Goal: Book appointment/travel/reservation

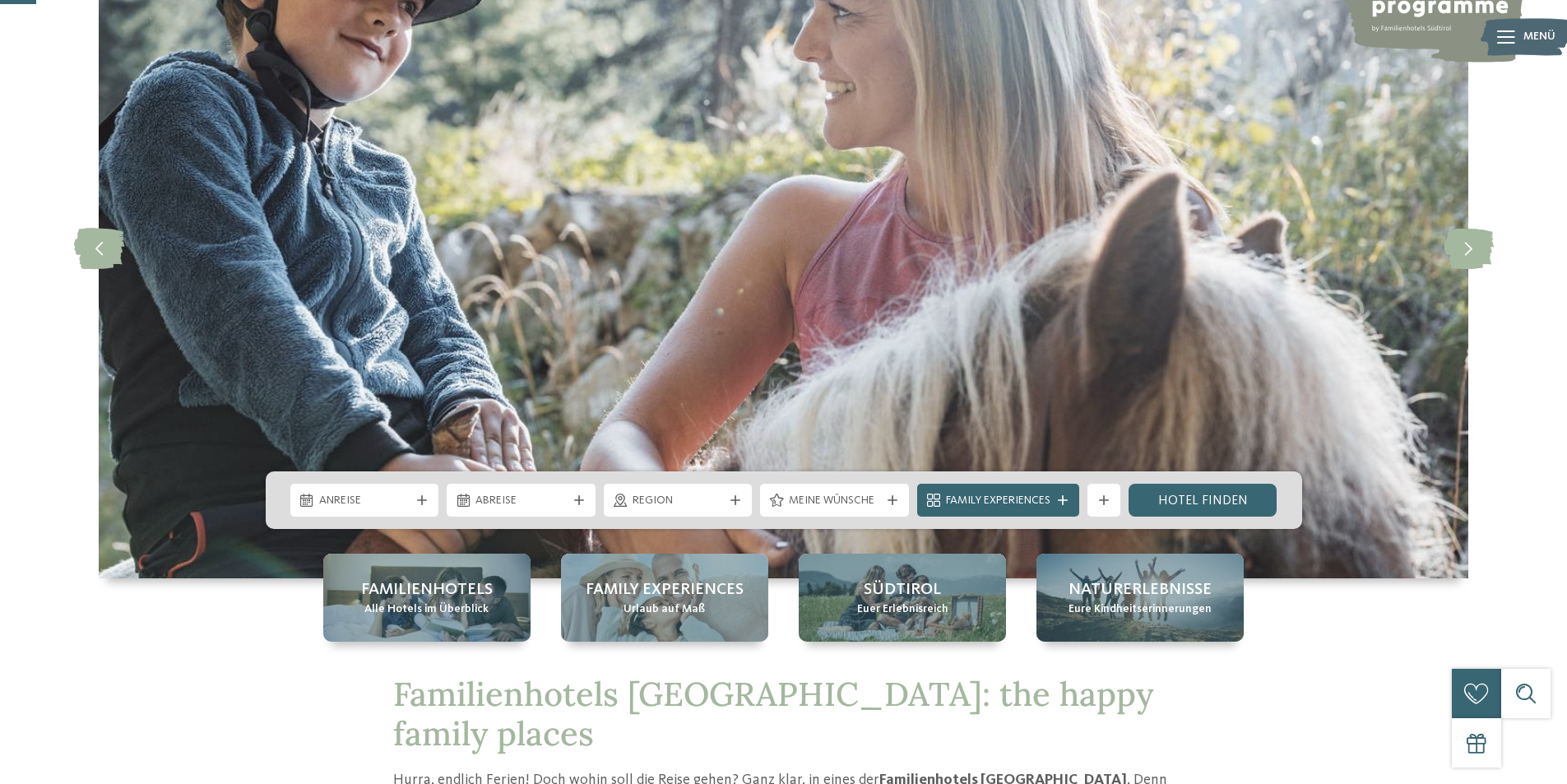
scroll to position [246, 0]
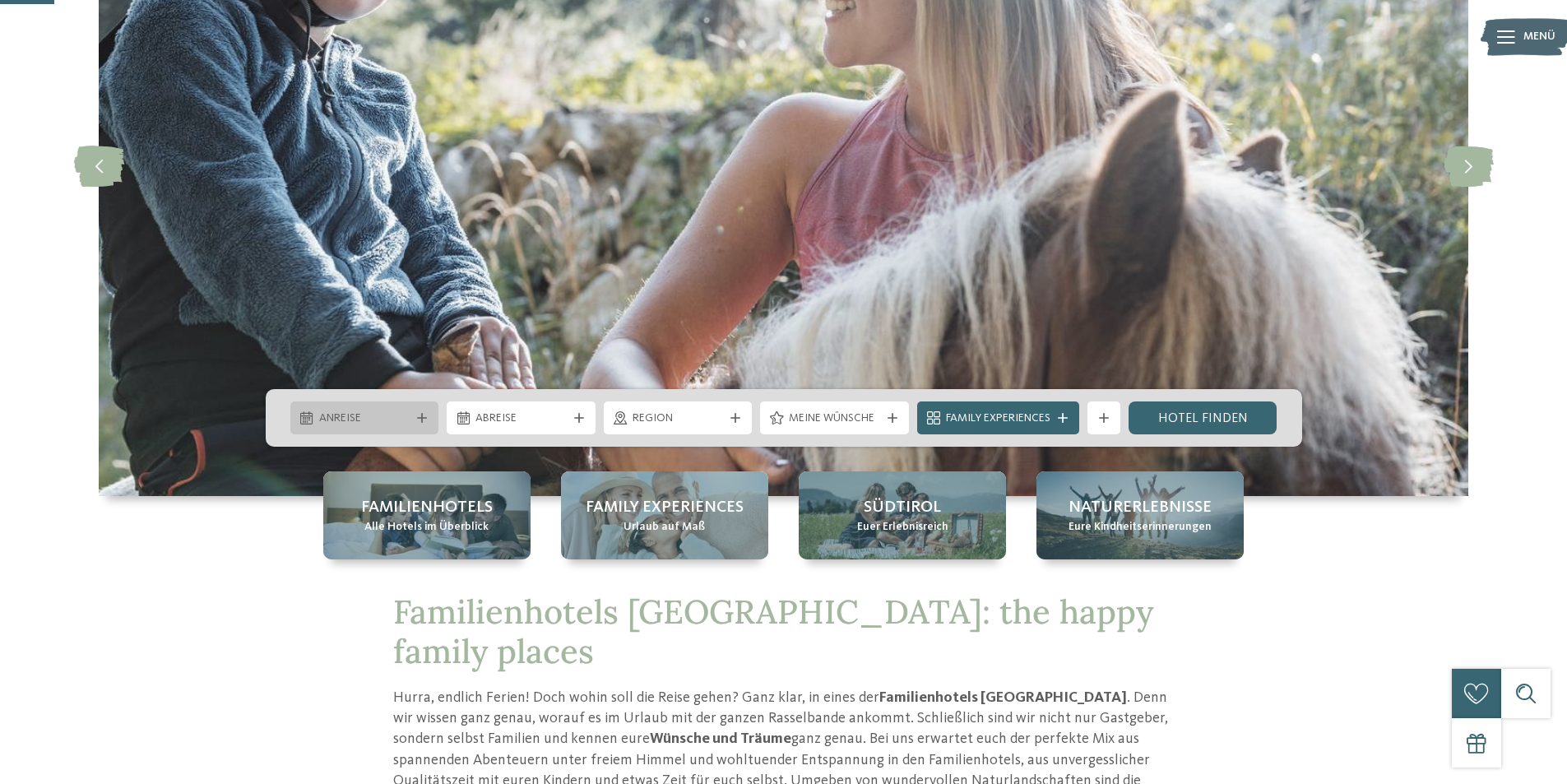
click at [406, 408] on div "Anreise" at bounding box center [364, 417] width 149 height 33
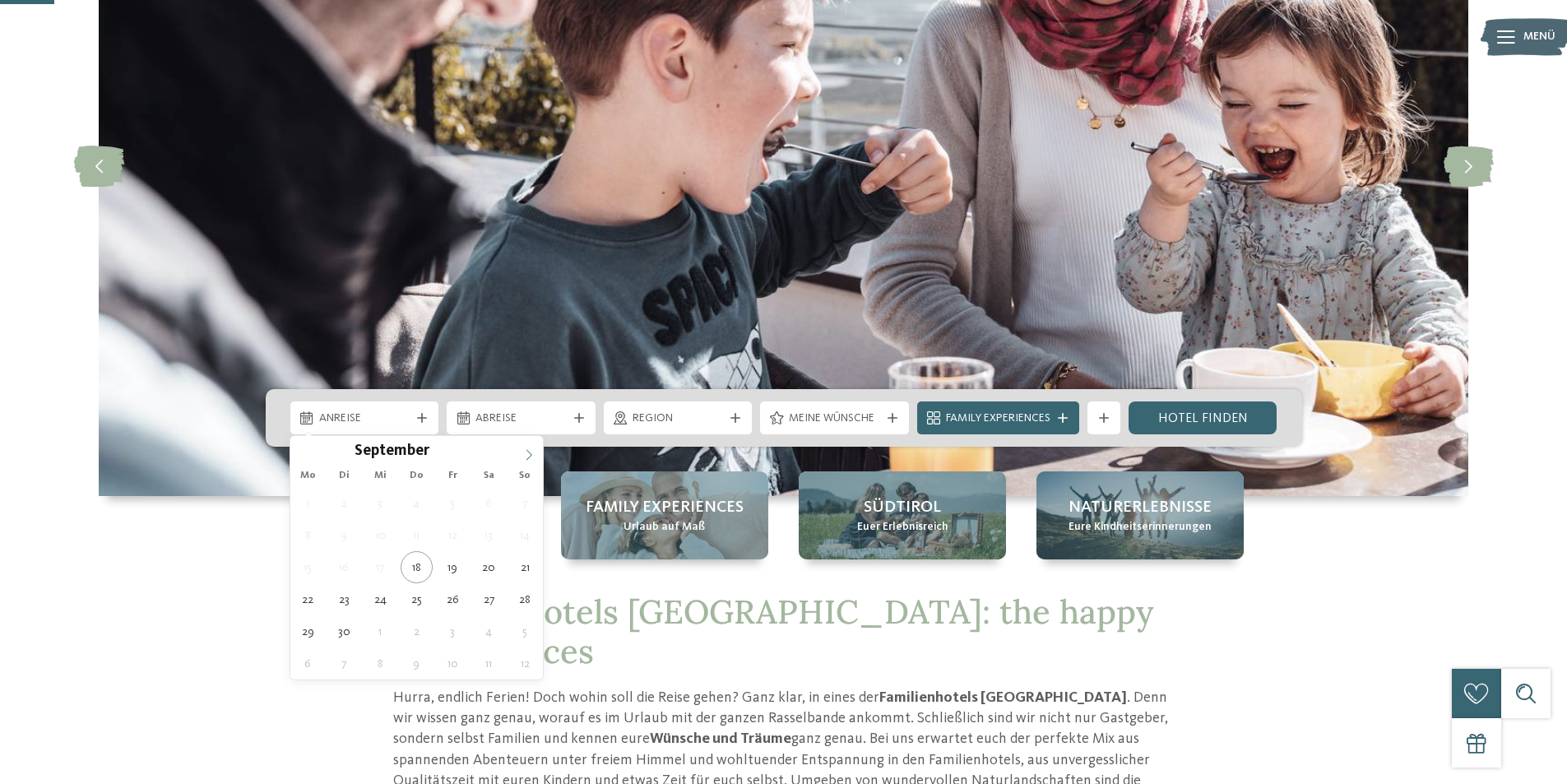
click at [527, 454] on icon at bounding box center [529, 455] width 12 height 12
type div "[DATE]"
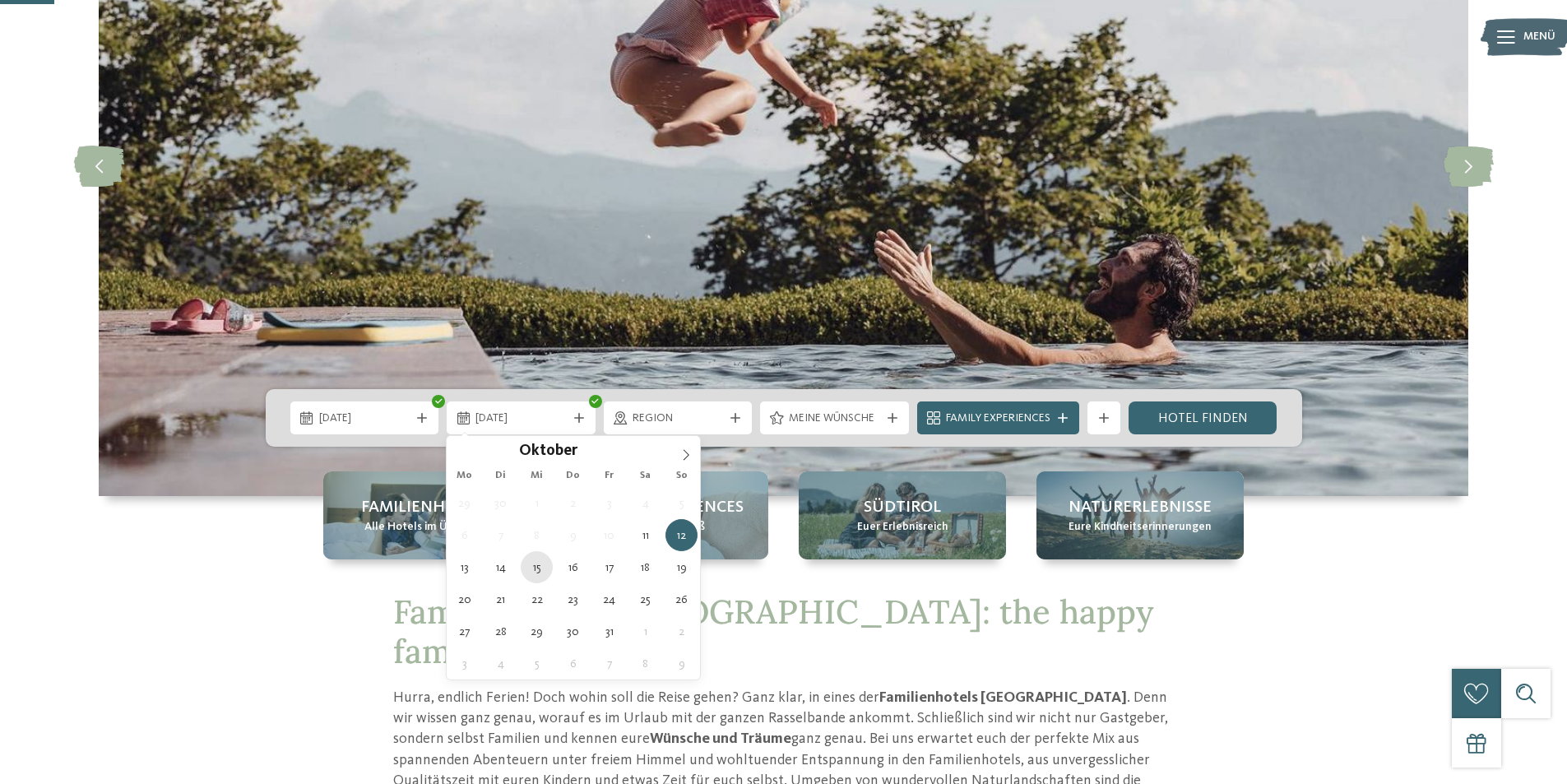
type div "[DATE]"
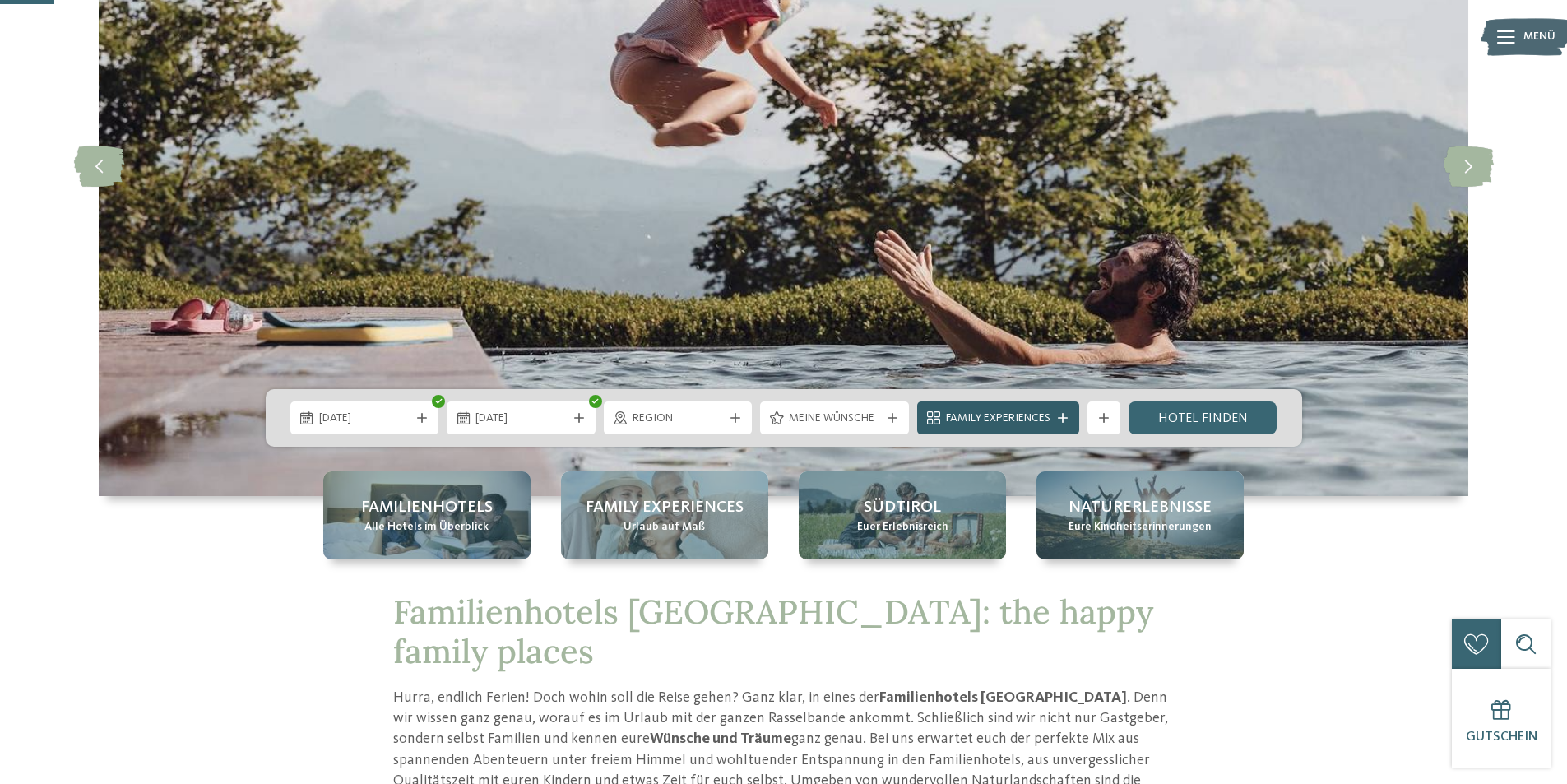
click at [1060, 414] on icon at bounding box center [1063, 418] width 10 height 10
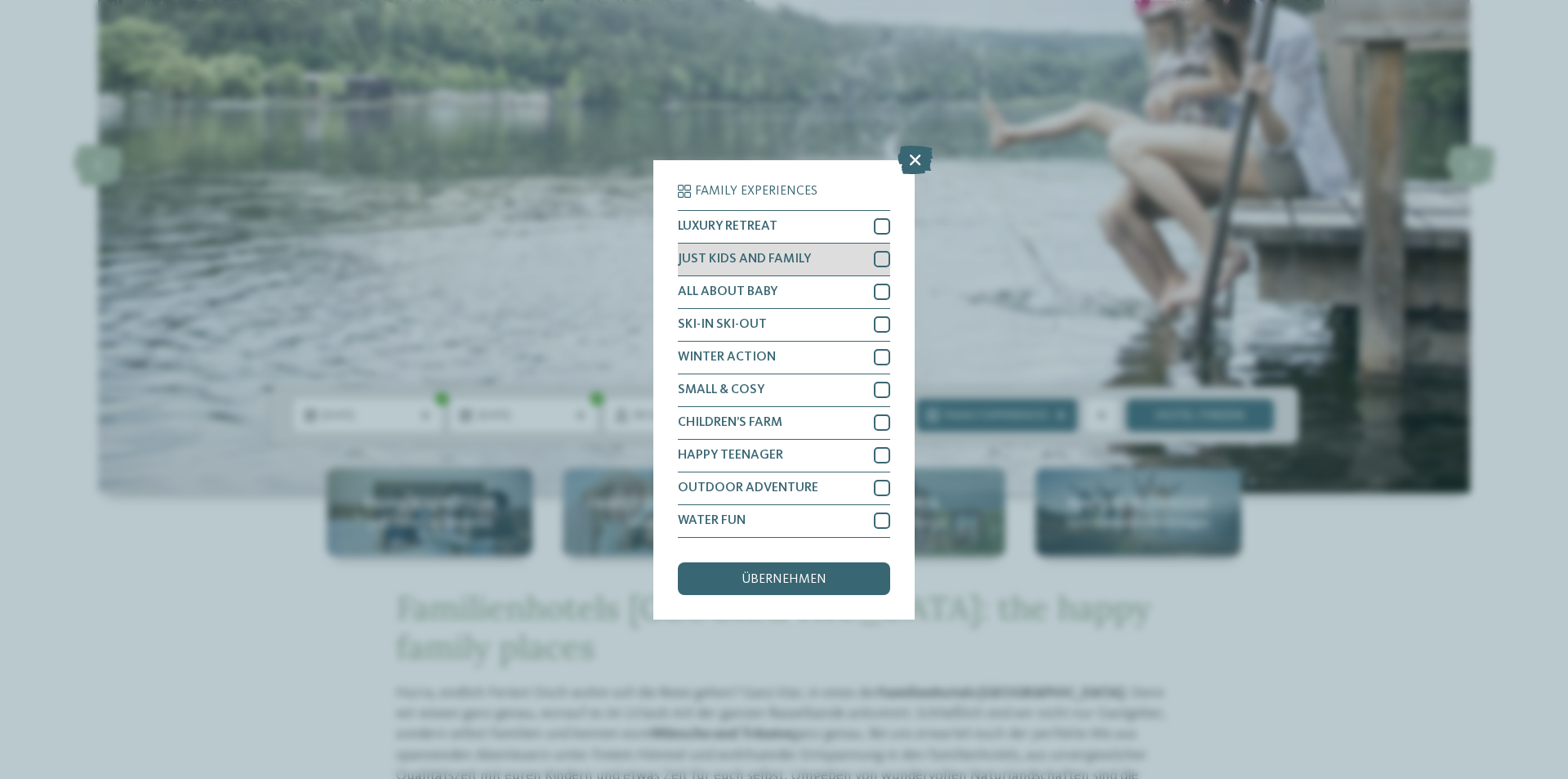
click at [883, 258] on div at bounding box center [882, 259] width 16 height 16
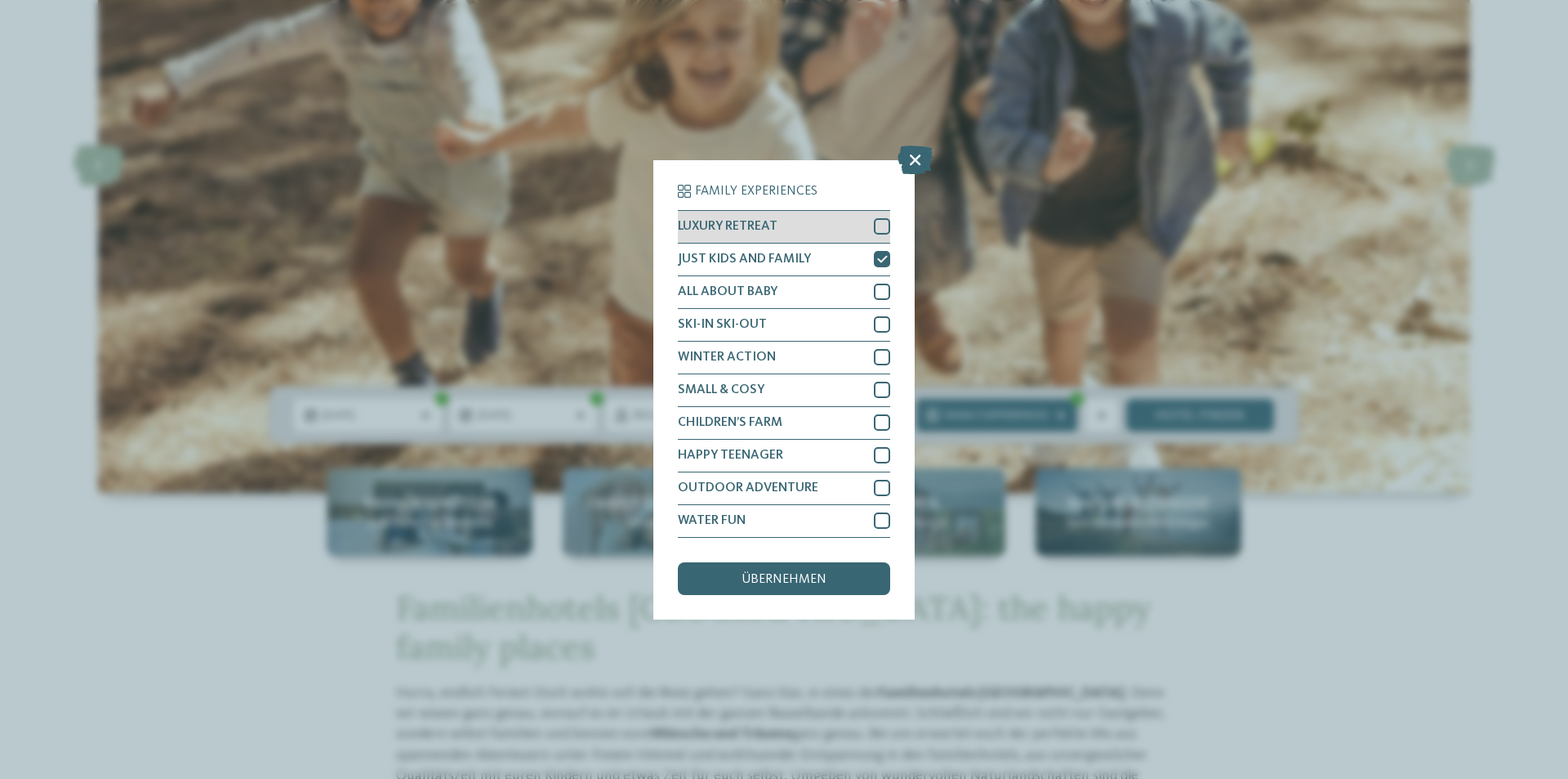
click at [881, 225] on div at bounding box center [882, 226] width 16 height 16
click at [881, 420] on div at bounding box center [882, 422] width 16 height 16
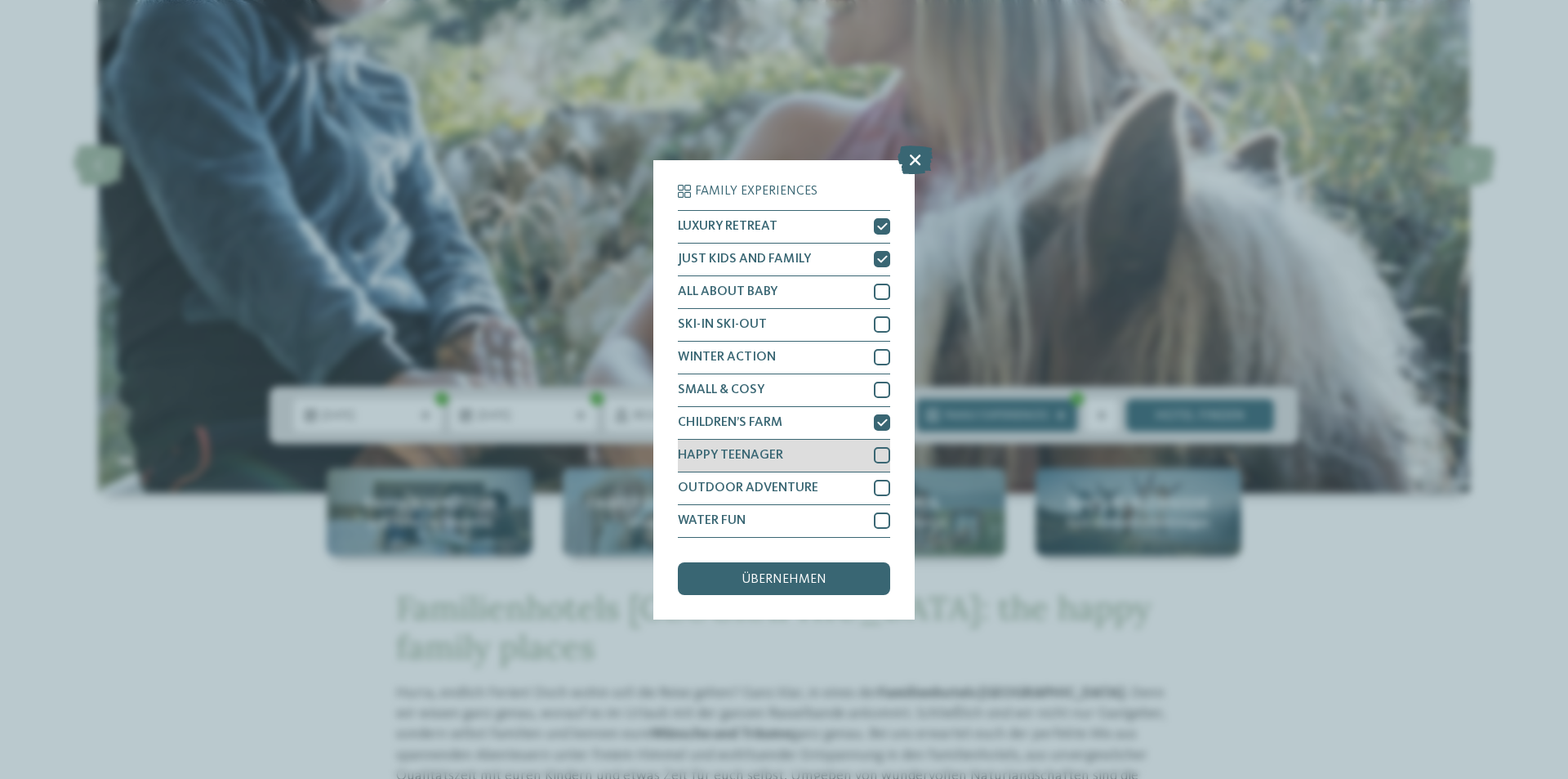
click at [885, 452] on div at bounding box center [882, 455] width 16 height 16
click at [877, 423] on icon at bounding box center [882, 422] width 11 height 10
click at [881, 481] on div at bounding box center [882, 488] width 16 height 16
click at [880, 519] on div at bounding box center [882, 520] width 16 height 16
click at [841, 577] on div "übernehmen" at bounding box center [784, 578] width 212 height 33
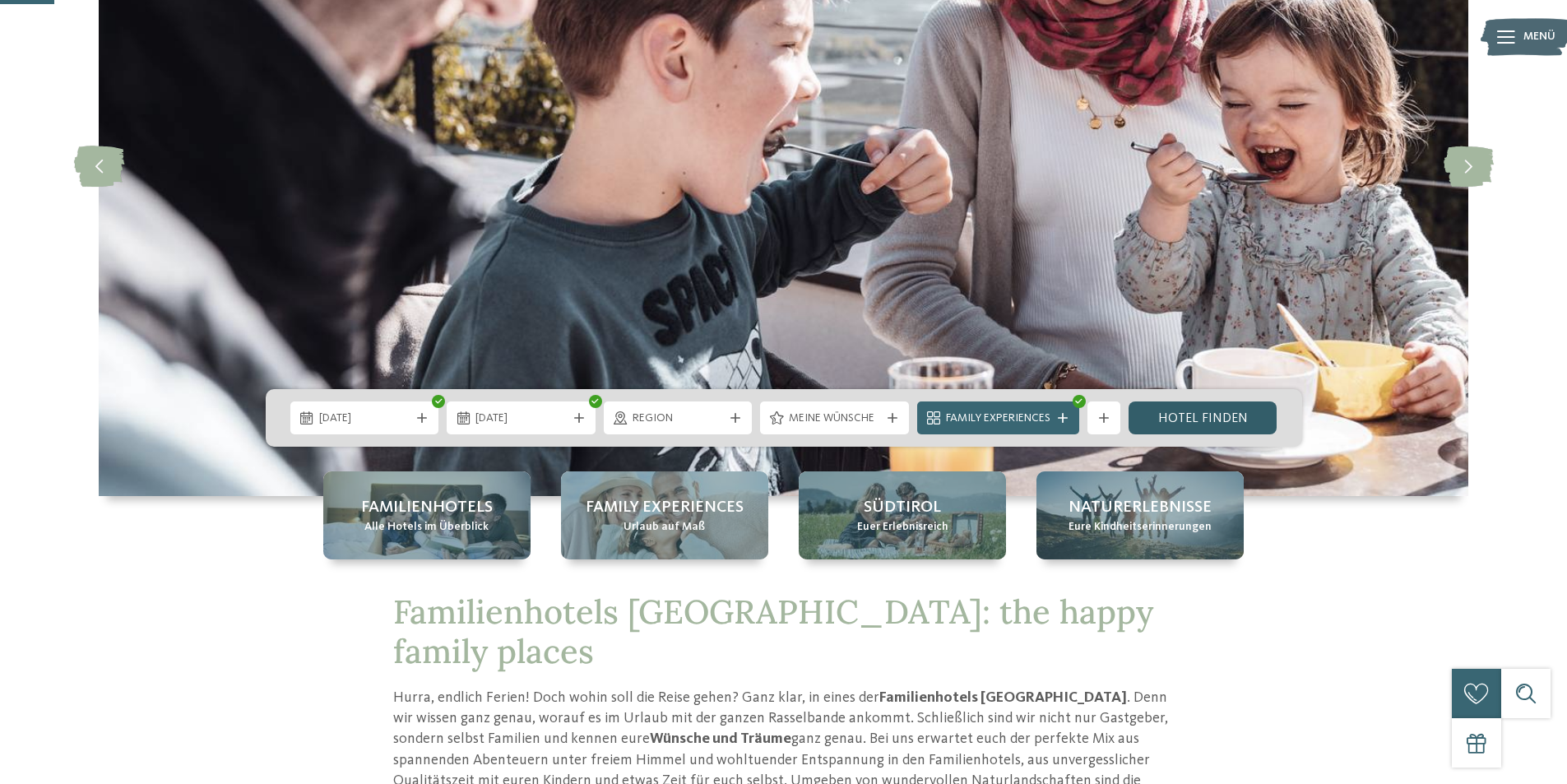
click at [1215, 409] on link "Hotel finden" at bounding box center [1203, 417] width 149 height 33
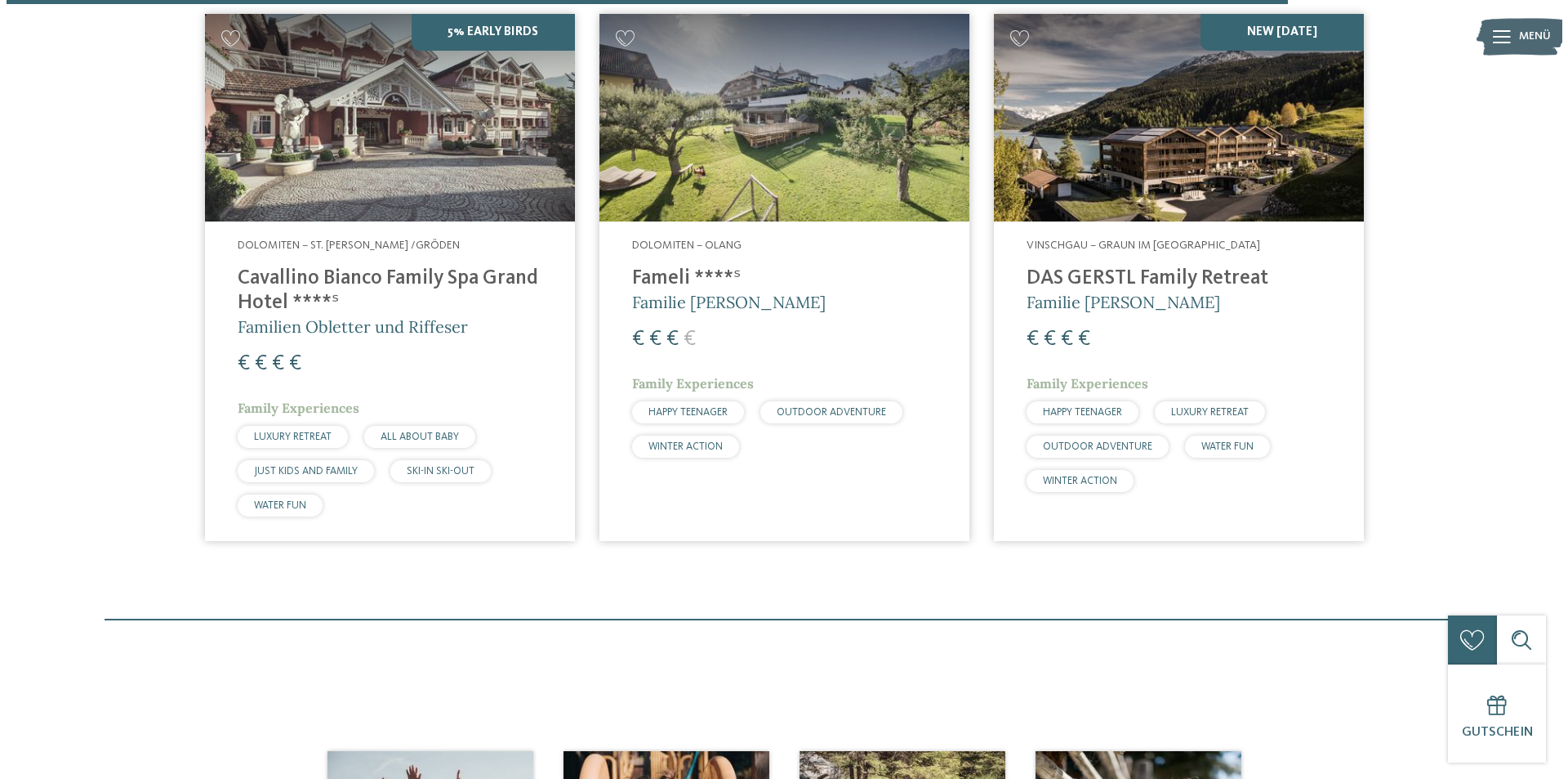
scroll to position [3232, 0]
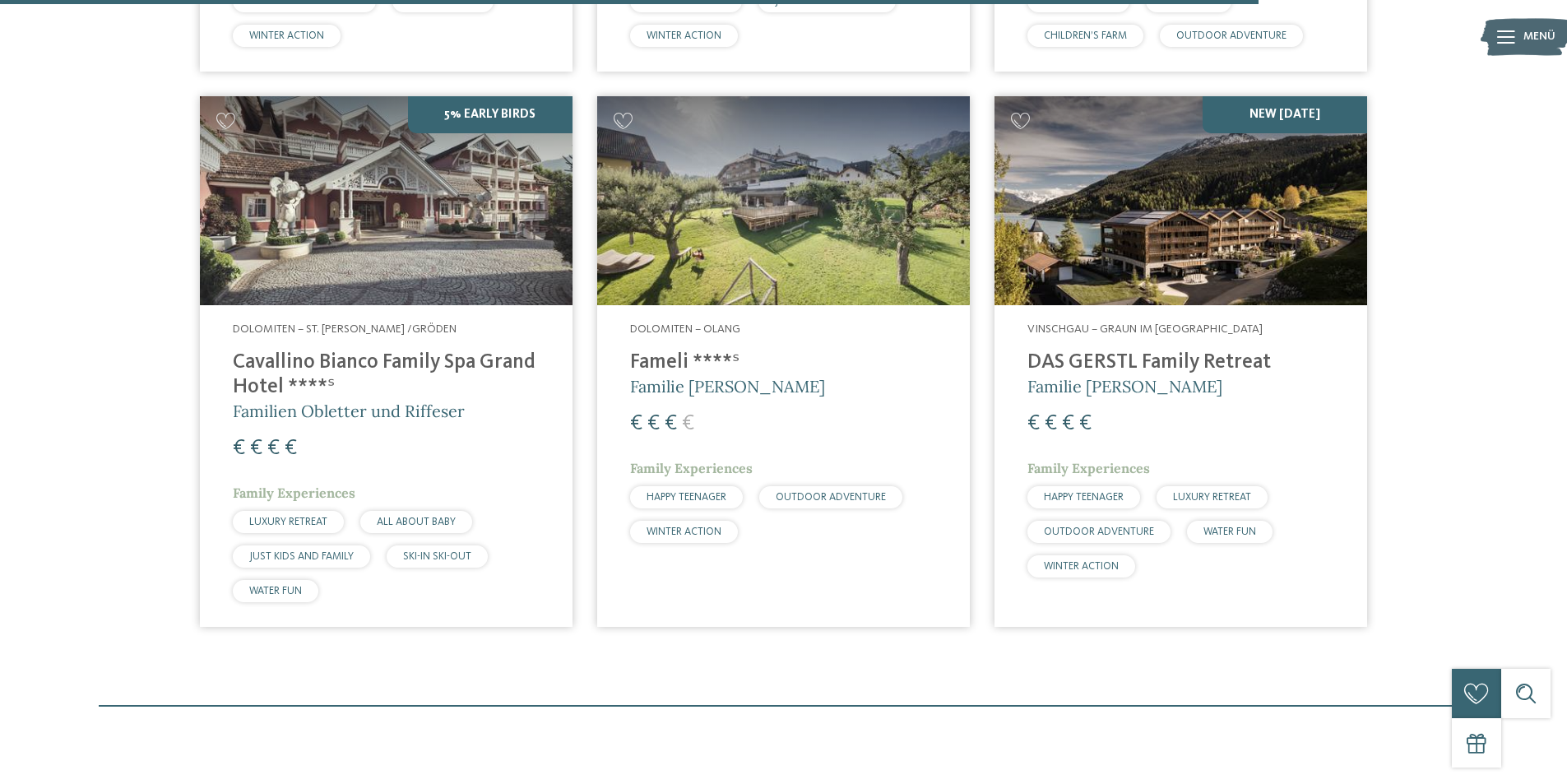
click at [1217, 183] on img at bounding box center [1181, 200] width 372 height 209
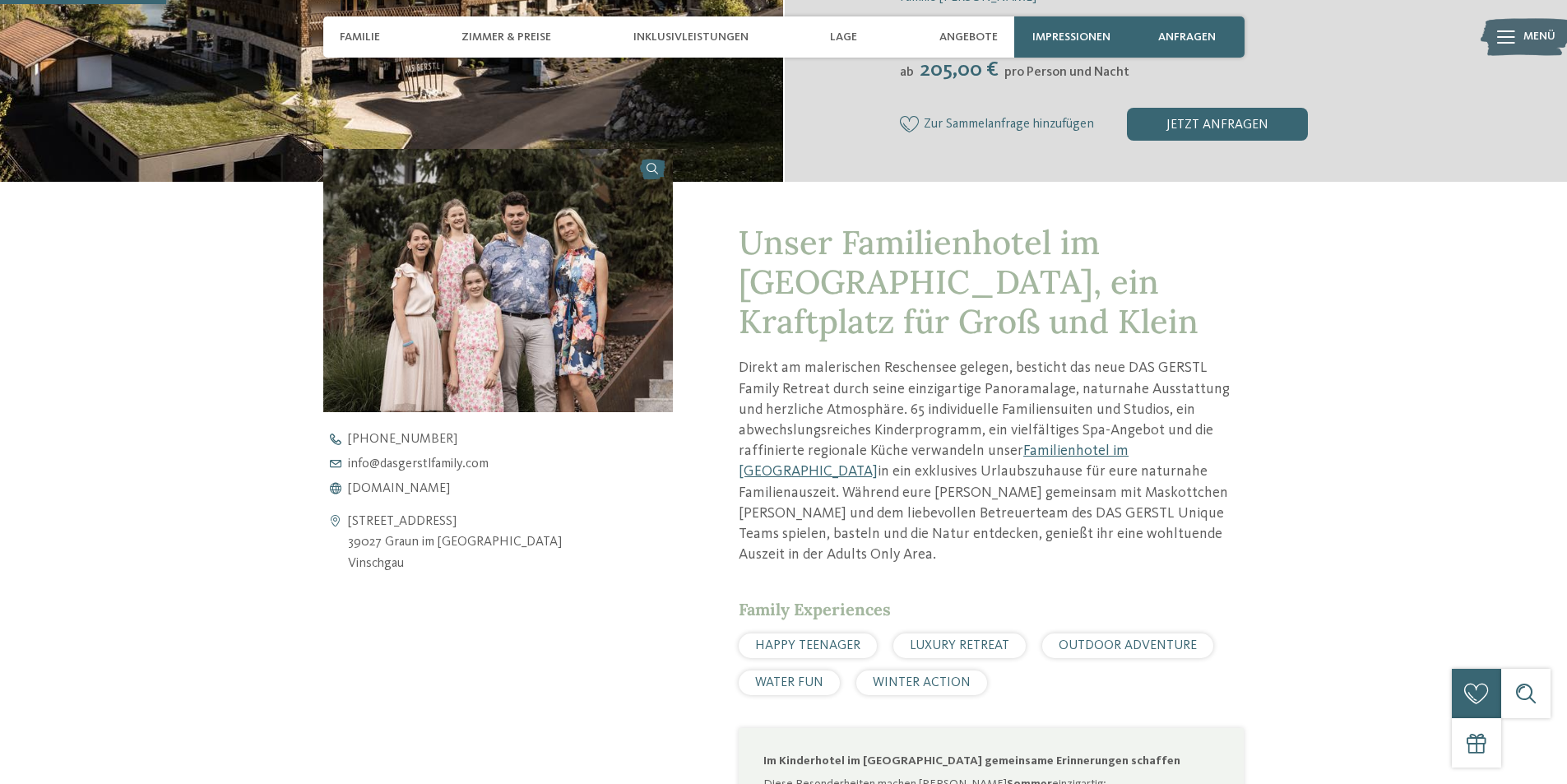
scroll to position [576, 0]
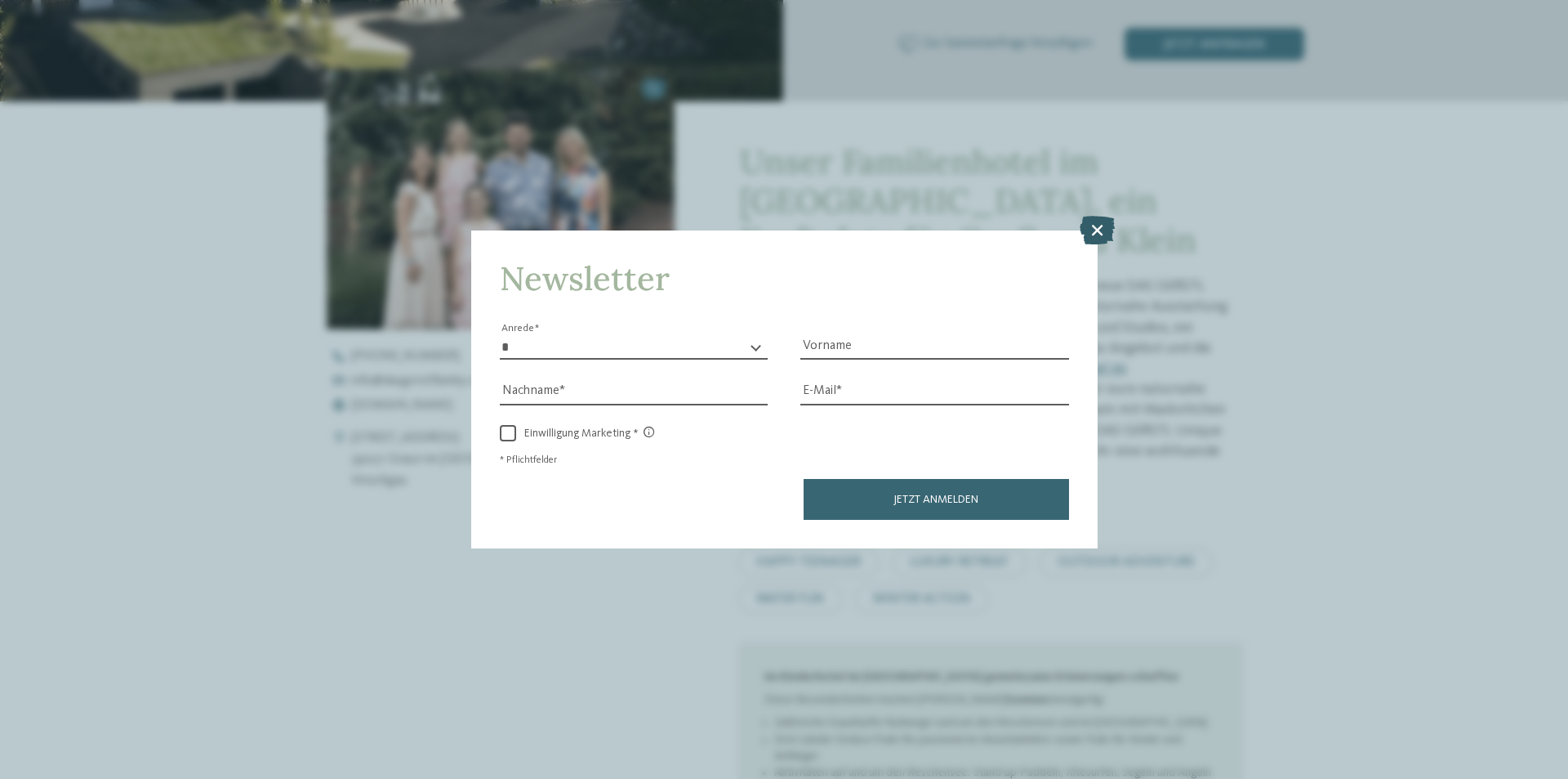
click at [1093, 225] on icon at bounding box center [1097, 230] width 35 height 29
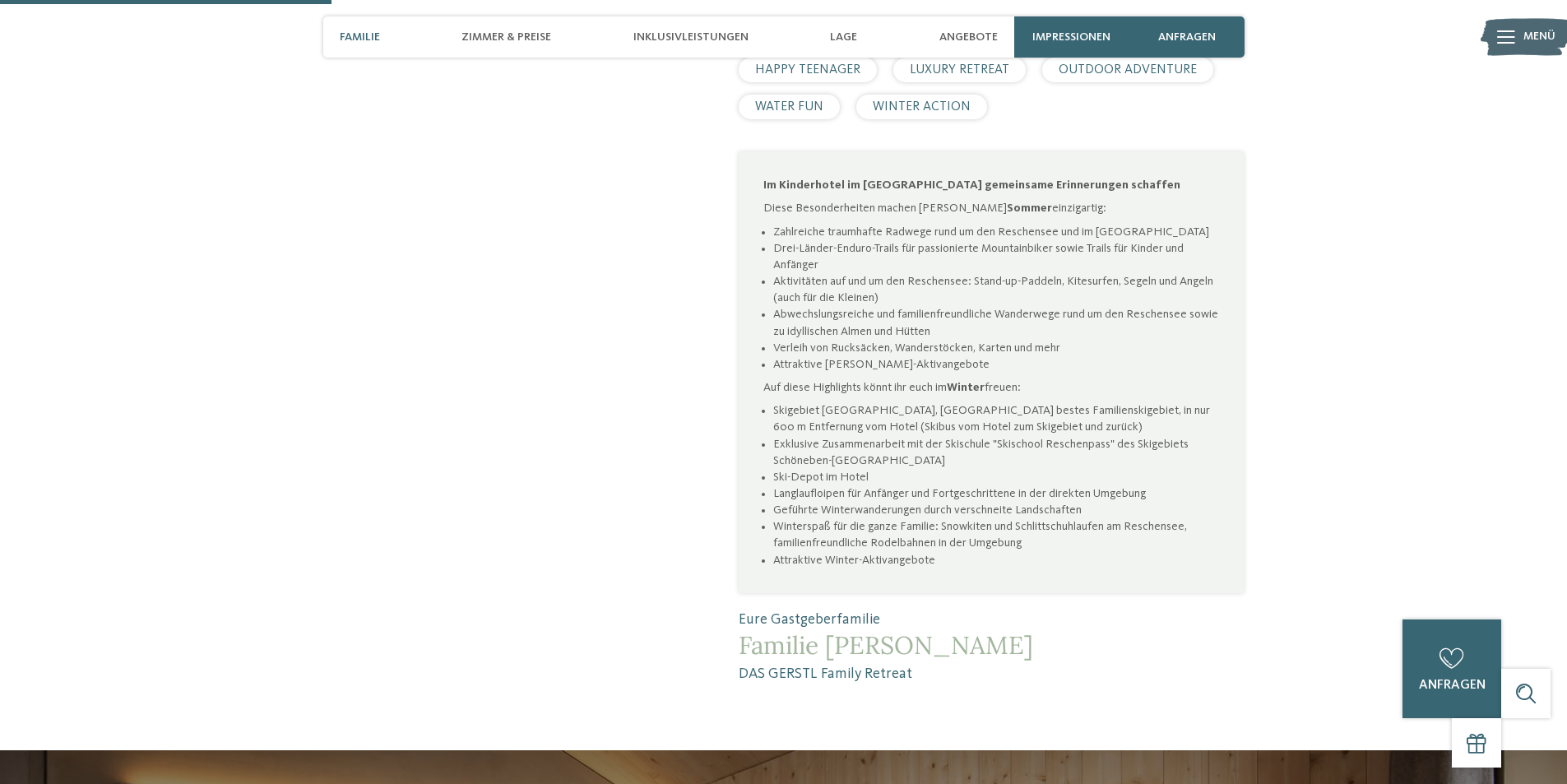
scroll to position [1151, 0]
